Goal: Navigation & Orientation: Go to known website

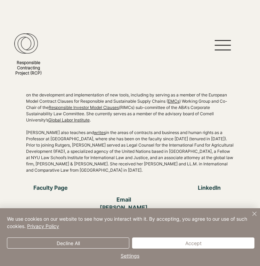
scroll to position [338, 0]
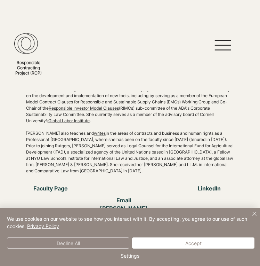
click at [85, 244] on button "Decline All" at bounding box center [68, 242] width 122 height 11
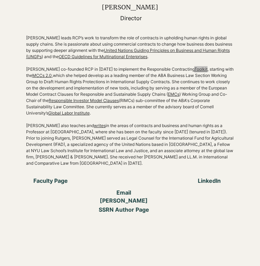
scroll to position [331, 0]
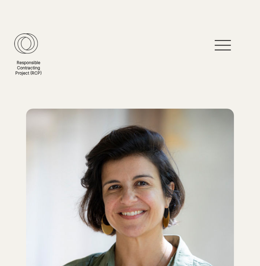
scroll to position [331, 0]
